Goal: Transaction & Acquisition: Purchase product/service

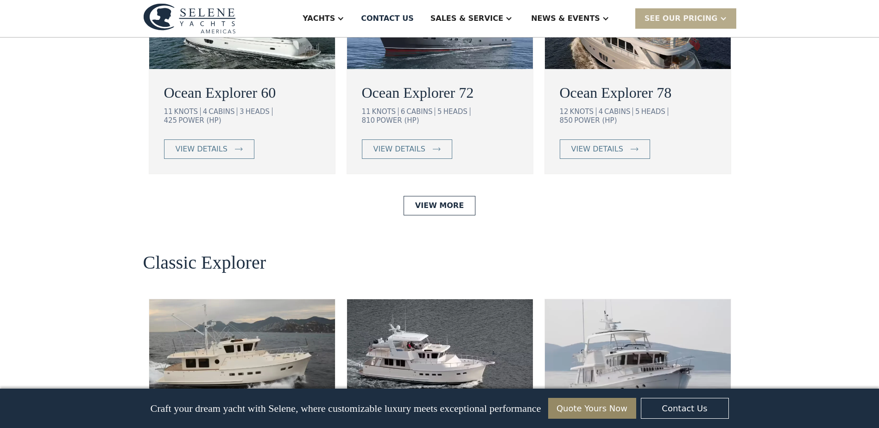
scroll to position [1807, 0]
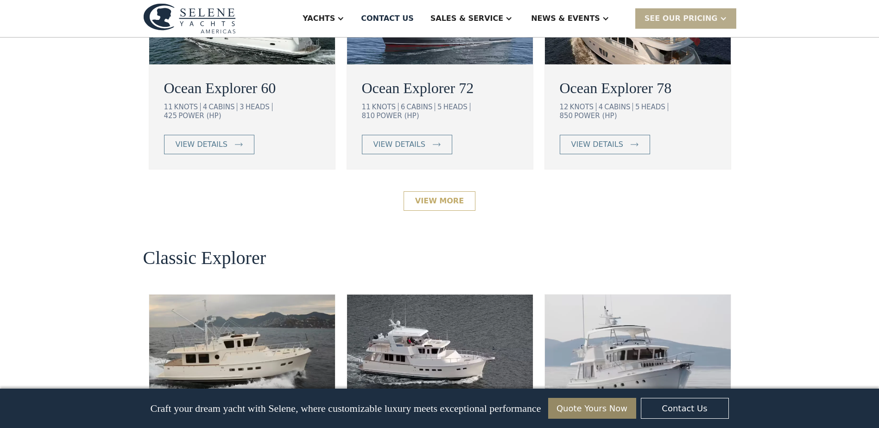
click at [450, 191] on link "View More" at bounding box center [440, 200] width 72 height 19
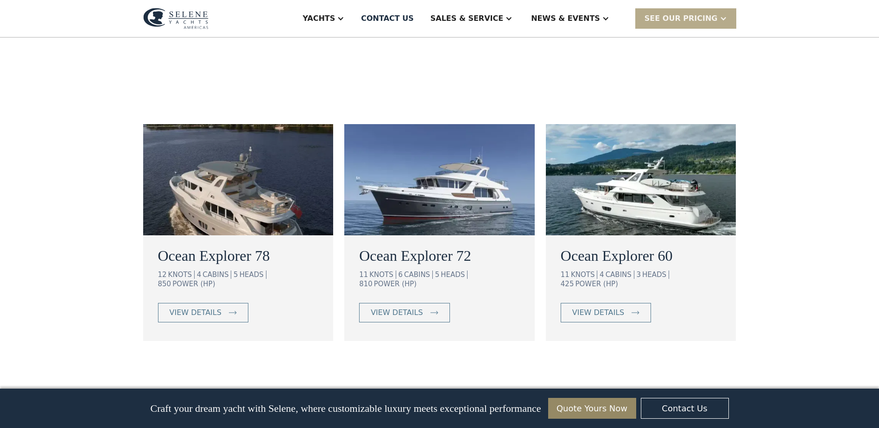
scroll to position [463, 0]
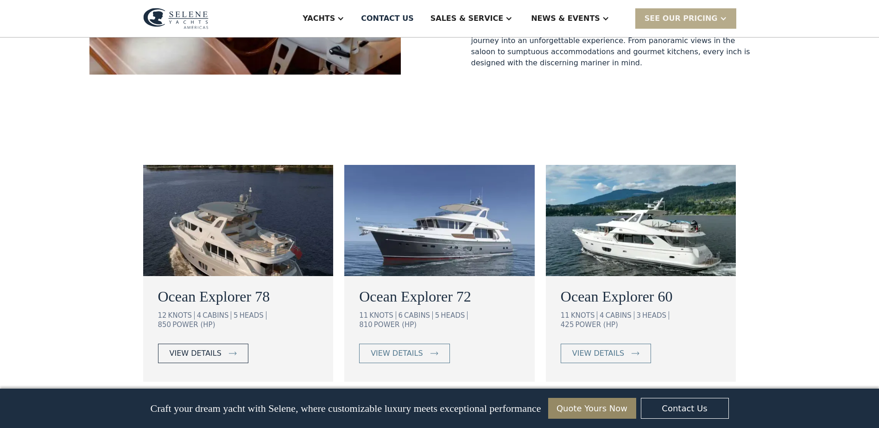
click at [202, 344] on link "view details" at bounding box center [203, 353] width 90 height 19
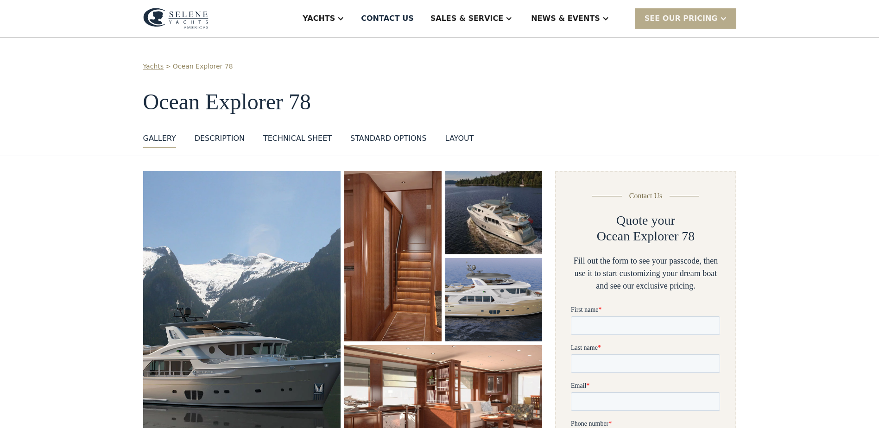
click at [484, 300] on img "open lightbox" at bounding box center [493, 299] width 97 height 83
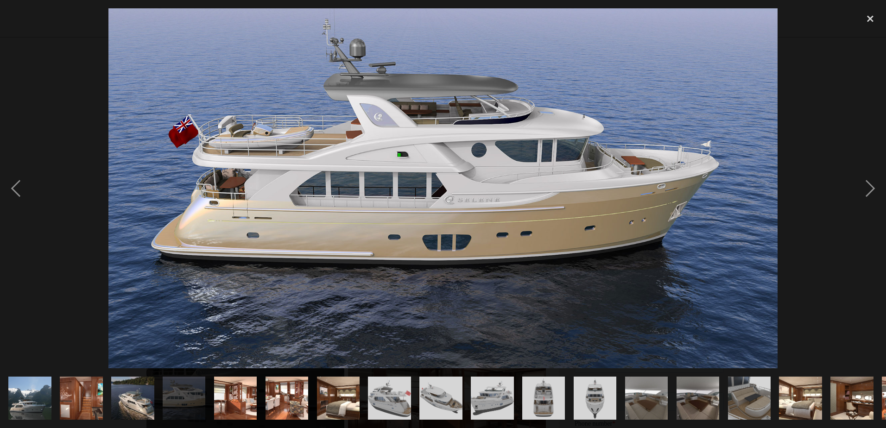
click at [494, 394] on img "show item 10 of 25" at bounding box center [492, 398] width 57 height 43
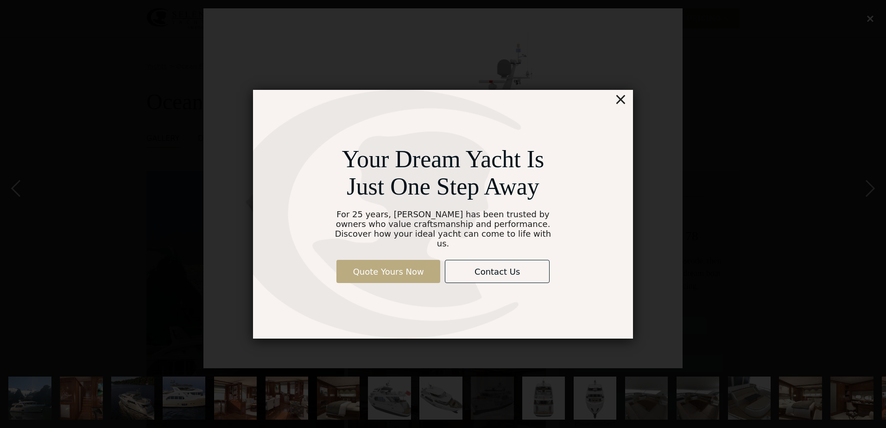
click at [393, 273] on link "Quote Yours Now" at bounding box center [388, 271] width 104 height 23
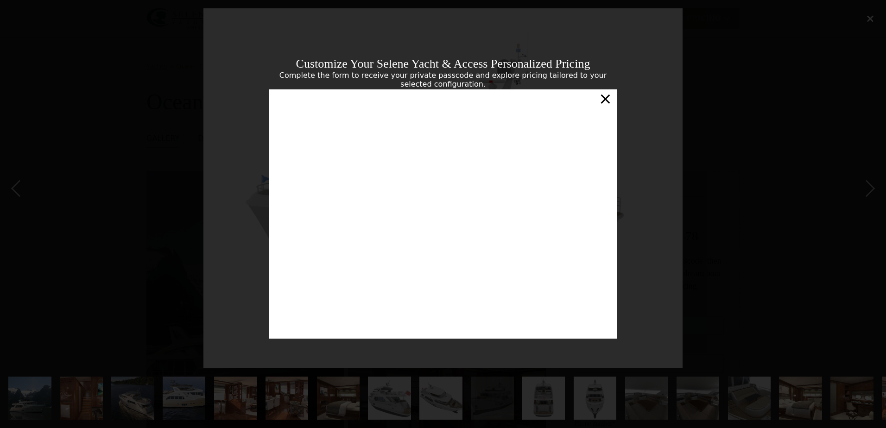
scroll to position [3, 0]
click at [604, 101] on div "×" at bounding box center [605, 98] width 13 height 19
